Goal: Check status

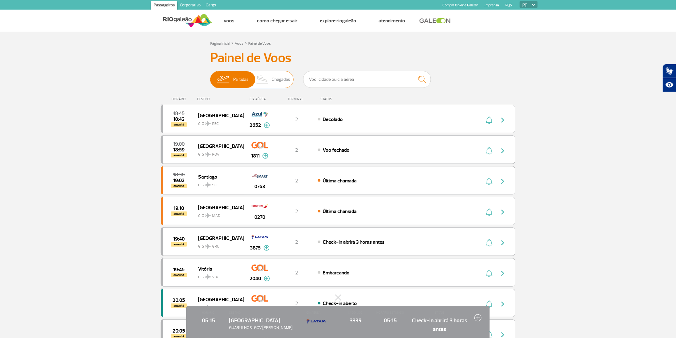
click at [273, 80] on span "Chegadas" at bounding box center [281, 79] width 19 height 17
click at [210, 76] on input "Partidas Chegadas" at bounding box center [210, 76] width 0 height 0
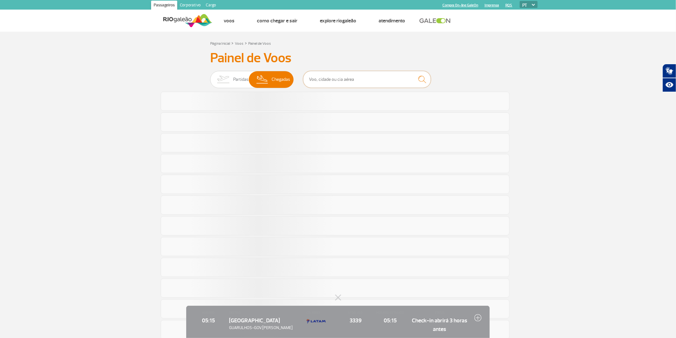
click at [342, 87] on input "text" at bounding box center [367, 79] width 128 height 17
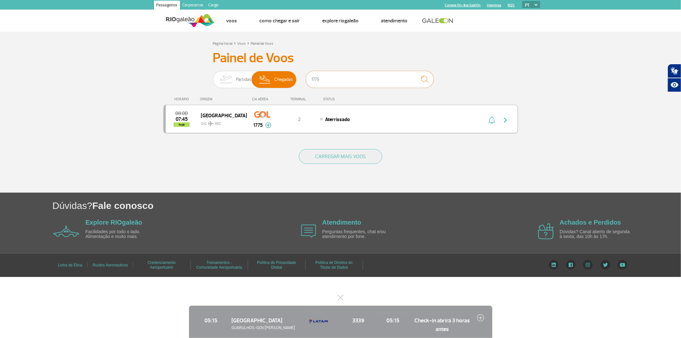
type input "1775"
click at [510, 124] on button "button" at bounding box center [507, 119] width 15 height 10
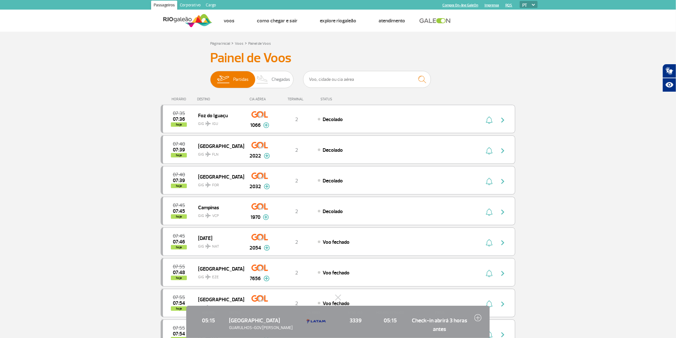
click at [337, 294] on button at bounding box center [338, 297] width 6 height 6
